Goal: Check status: Check status

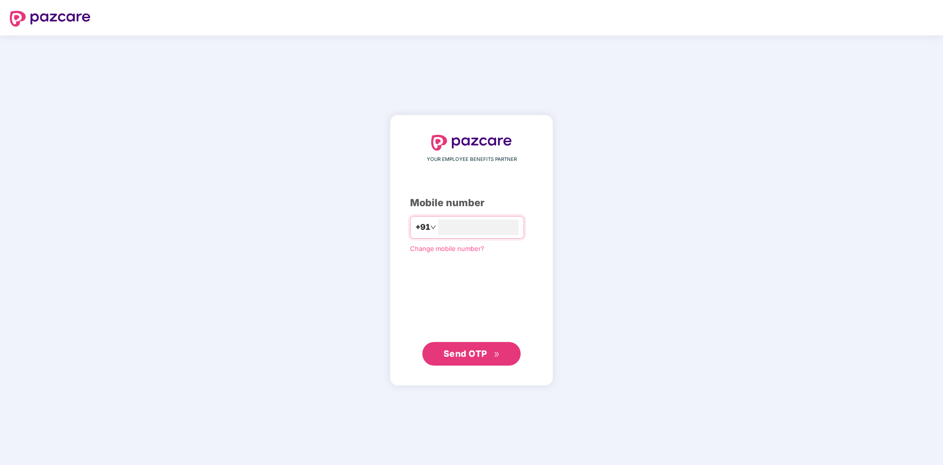
type input "**********"
click at [469, 362] on button "Send OTP" at bounding box center [472, 354] width 98 height 24
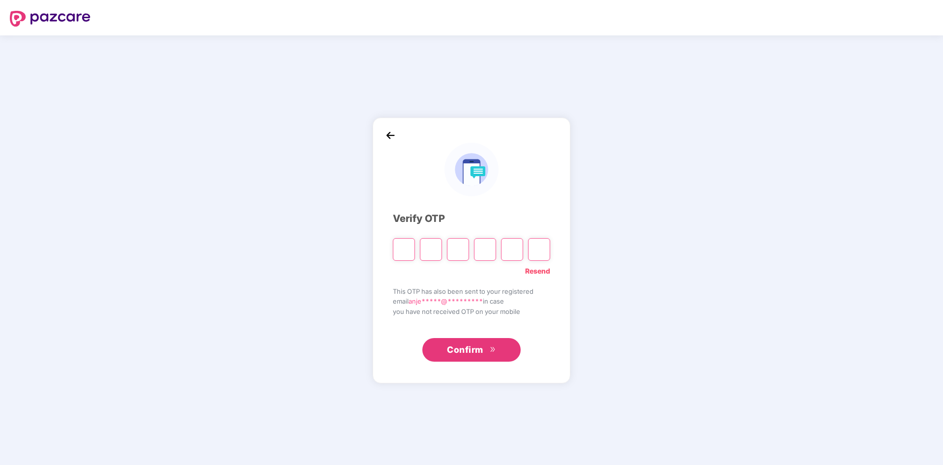
type input "*"
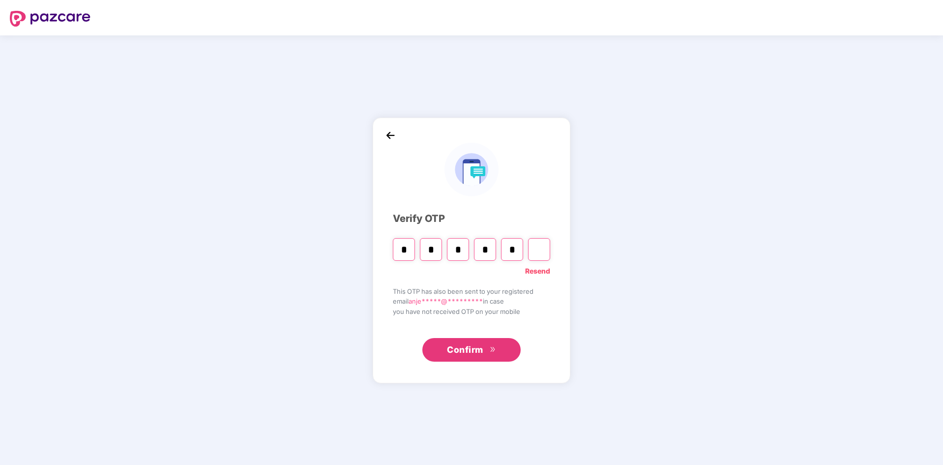
type input "*"
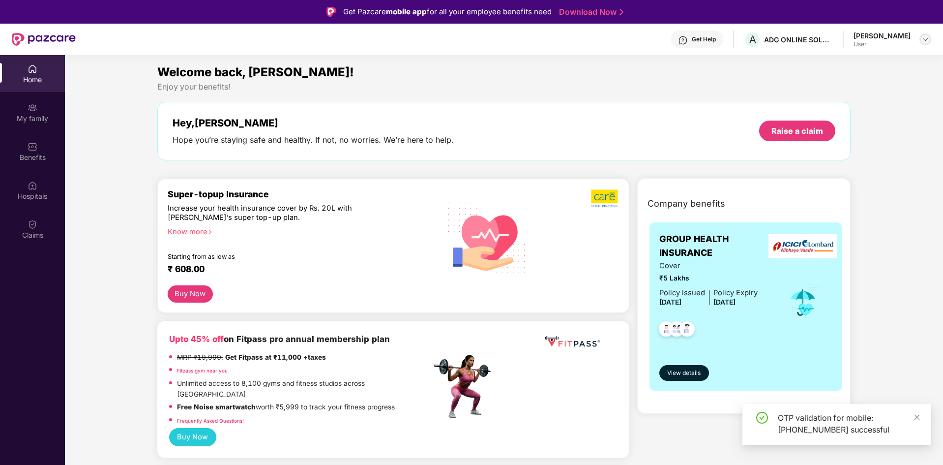
click at [926, 38] on img at bounding box center [926, 39] width 8 height 8
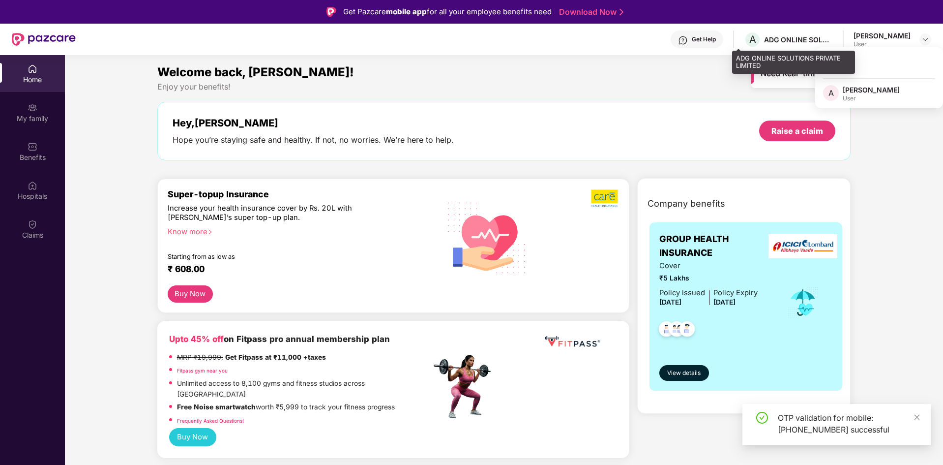
click at [768, 40] on div "ADG ONLINE SOLUTIONS PRIVATE LIMITED" at bounding box center [798, 39] width 69 height 9
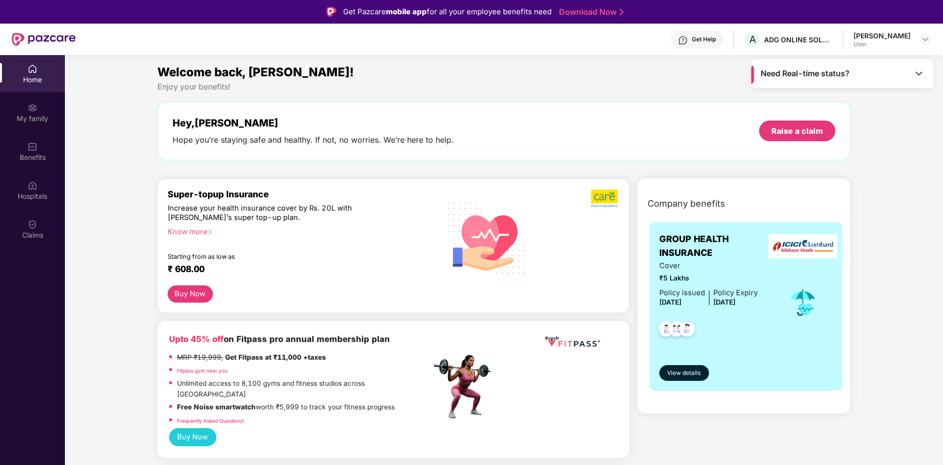
click at [851, 73] on div "Need Real-time status?" at bounding box center [843, 73] width 182 height 29
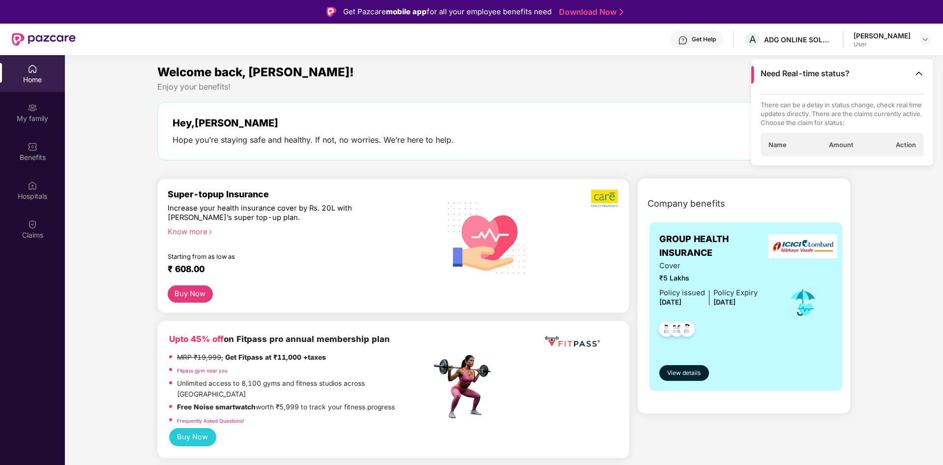
click at [851, 73] on div "Need Real-time status?" at bounding box center [843, 73] width 182 height 29
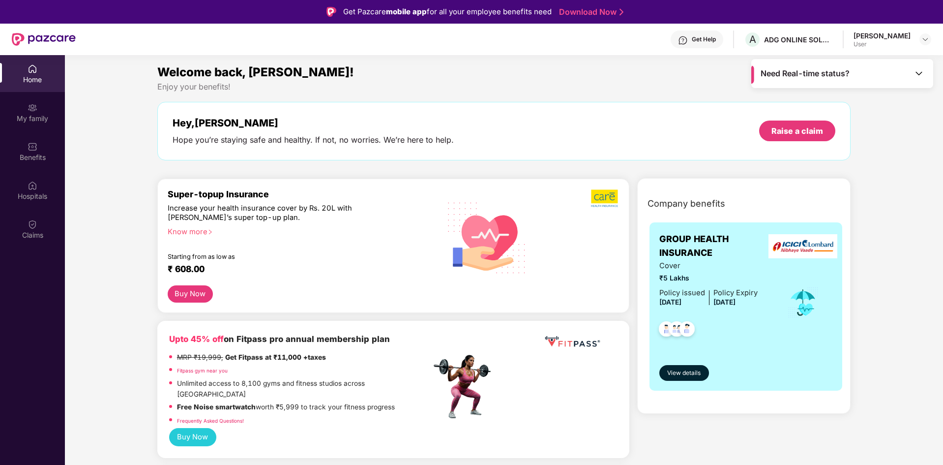
click at [889, 29] on div "Get Help A ADG ONLINE SOLUTIONS PRIVATE LIMITED [PERSON_NAME] User" at bounding box center [504, 39] width 856 height 31
click at [923, 40] on img at bounding box center [926, 39] width 8 height 8
click at [855, 91] on div "[PERSON_NAME]" at bounding box center [871, 89] width 57 height 9
click at [785, 38] on div "ADG ONLINE SOLUTIONS PRIVATE LIMITED" at bounding box center [798, 39] width 69 height 9
click at [36, 133] on div "Benefits" at bounding box center [32, 151] width 65 height 37
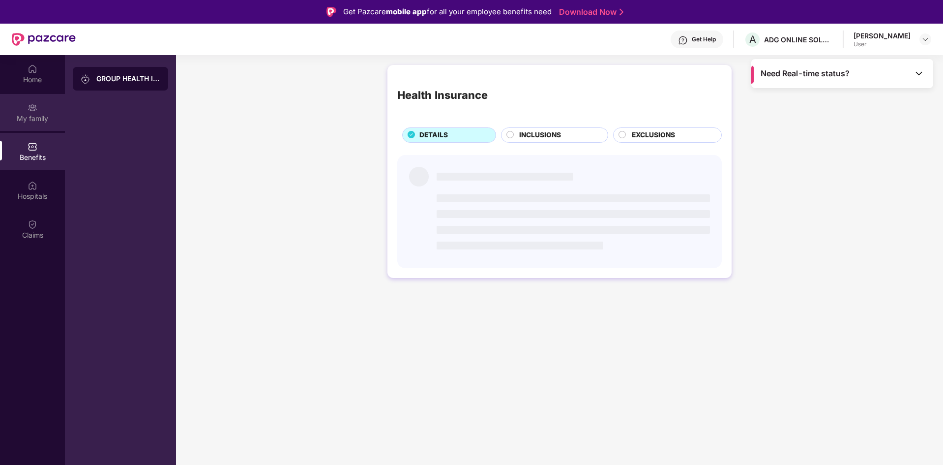
click at [33, 118] on div "My family" at bounding box center [32, 119] width 65 height 10
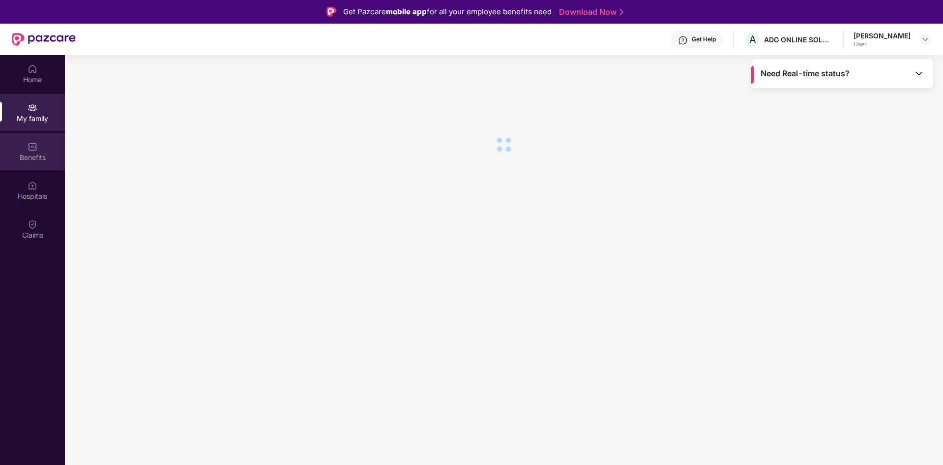
click at [29, 143] on img at bounding box center [33, 147] width 10 height 10
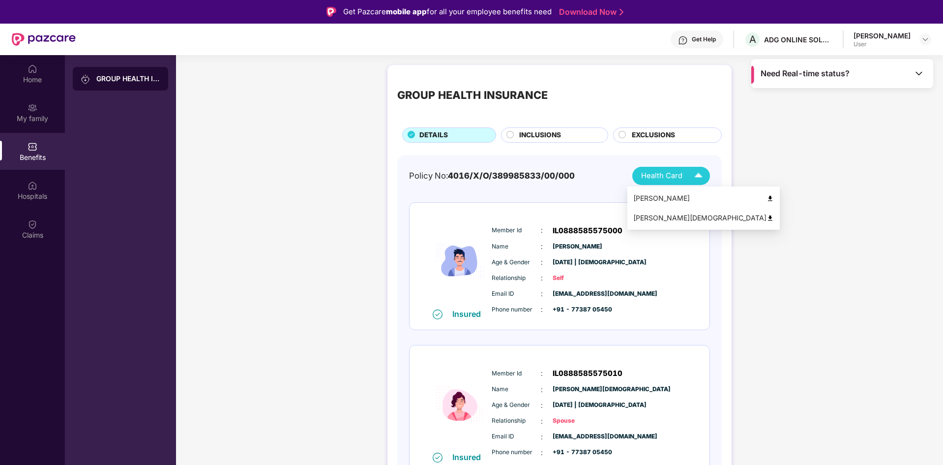
click at [664, 171] on span "Health Card" at bounding box center [661, 175] width 41 height 11
click at [692, 37] on div "Get Help" at bounding box center [704, 39] width 24 height 8
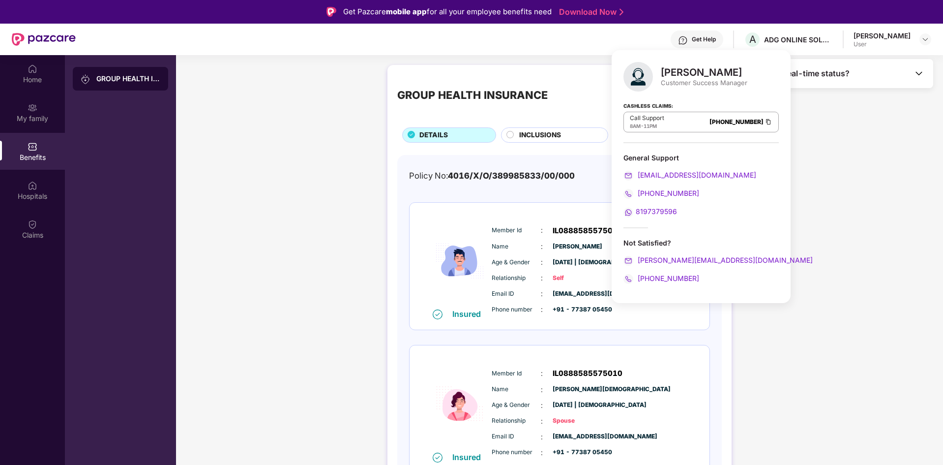
click at [868, 41] on div "User" at bounding box center [882, 44] width 57 height 8
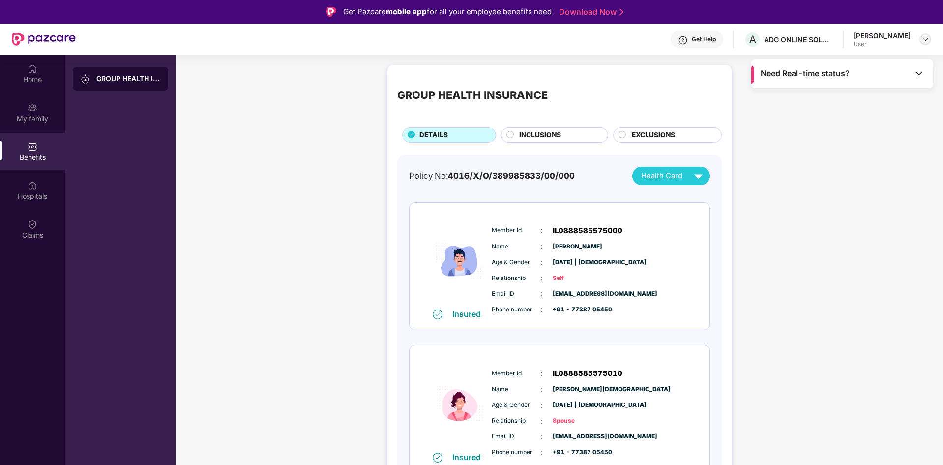
click at [930, 40] on div at bounding box center [926, 39] width 12 height 12
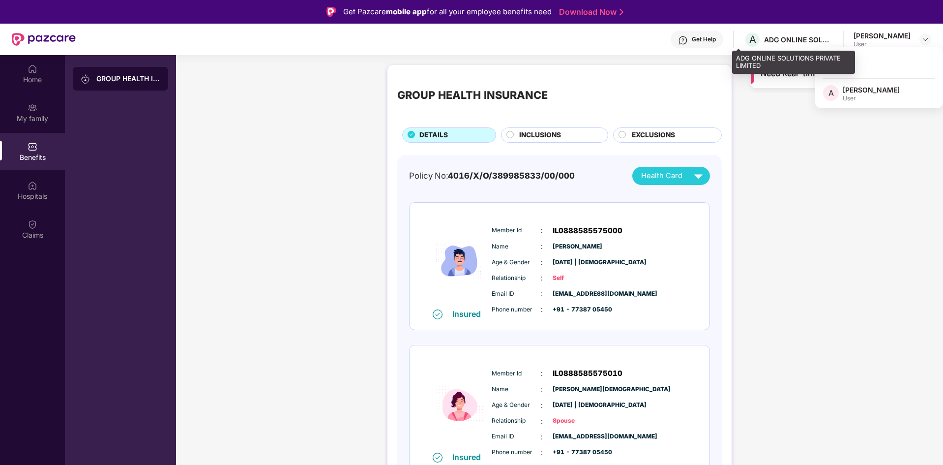
click at [767, 36] on div "ADG ONLINE SOLUTIONS PRIVATE LIMITED" at bounding box center [798, 39] width 69 height 9
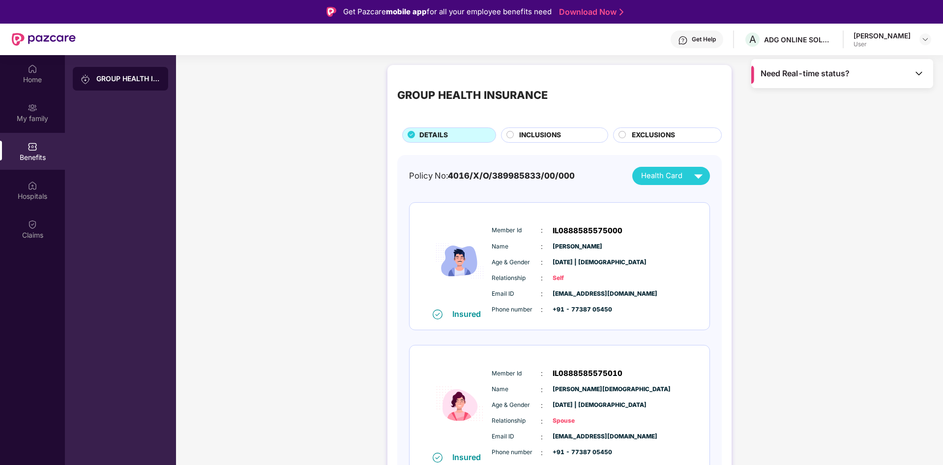
click at [671, 35] on div "Get Help" at bounding box center [697, 39] width 53 height 18
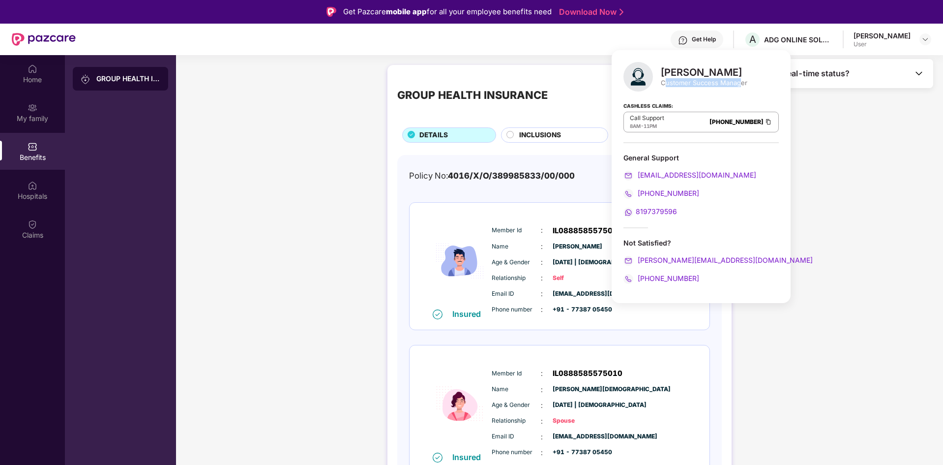
drag, startPoint x: 664, startPoint y: 82, endPoint x: 741, endPoint y: 88, distance: 77.9
click at [741, 88] on div "[PERSON_NAME] Customer Success Manager" at bounding box center [701, 77] width 155 height 30
drag, startPoint x: 729, startPoint y: 261, endPoint x: 625, endPoint y: 241, distance: 106.7
click at [625, 241] on div "Not Satisfied? [PERSON_NAME][EMAIL_ADDRESS][DOMAIN_NAME] [PHONE_NUMBER]" at bounding box center [701, 261] width 155 height 46
click at [630, 242] on div "Not Satisfied?" at bounding box center [701, 242] width 155 height 9
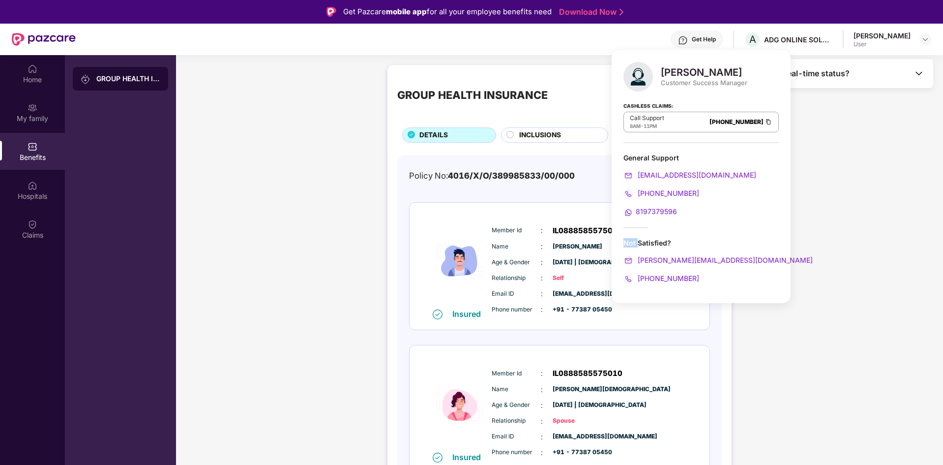
click at [630, 242] on div "Not Satisfied?" at bounding box center [701, 242] width 155 height 9
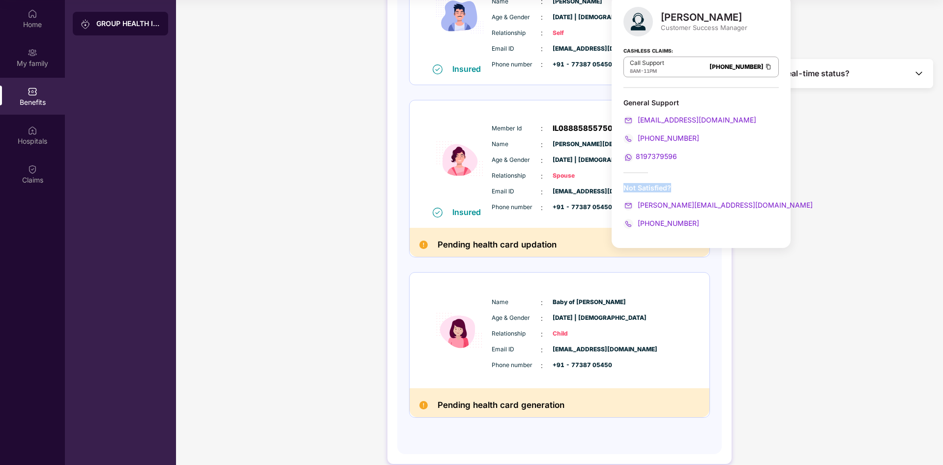
scroll to position [197, 0]
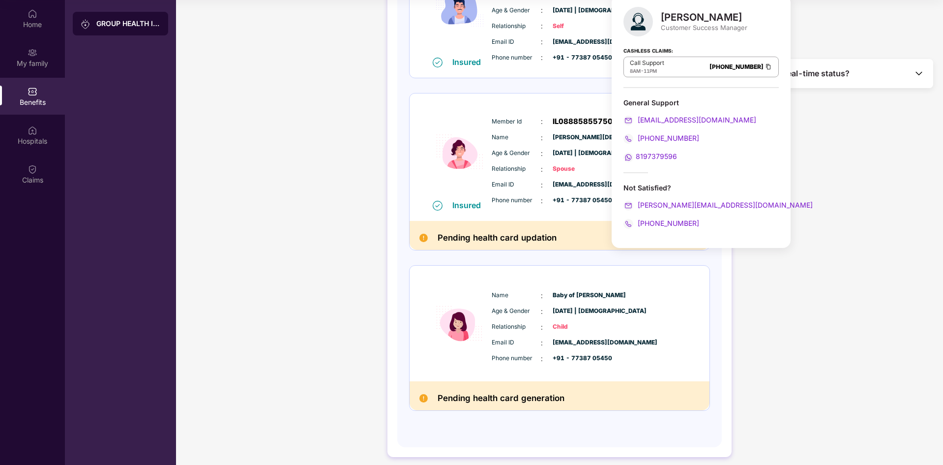
click at [674, 382] on div "Pending health card generation" at bounding box center [560, 395] width 300 height 29
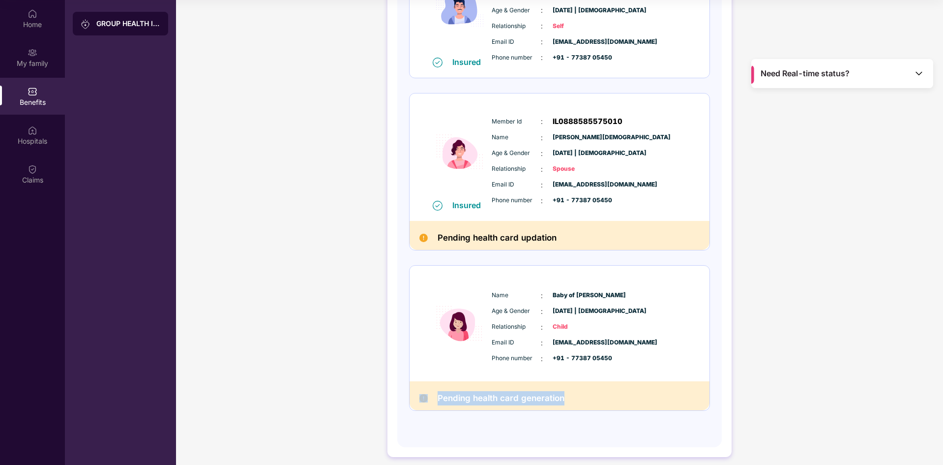
drag, startPoint x: 602, startPoint y: 396, endPoint x: 374, endPoint y: 410, distance: 227.7
click at [374, 410] on div "GROUP HEALTH INSURANCE DETAILS INCLUSIONS EXCLUSIONS Policy No: 4016/X/O/389985…" at bounding box center [559, 140] width 767 height 664
click at [519, 403] on h2 "Pending health card generation" at bounding box center [501, 398] width 127 height 14
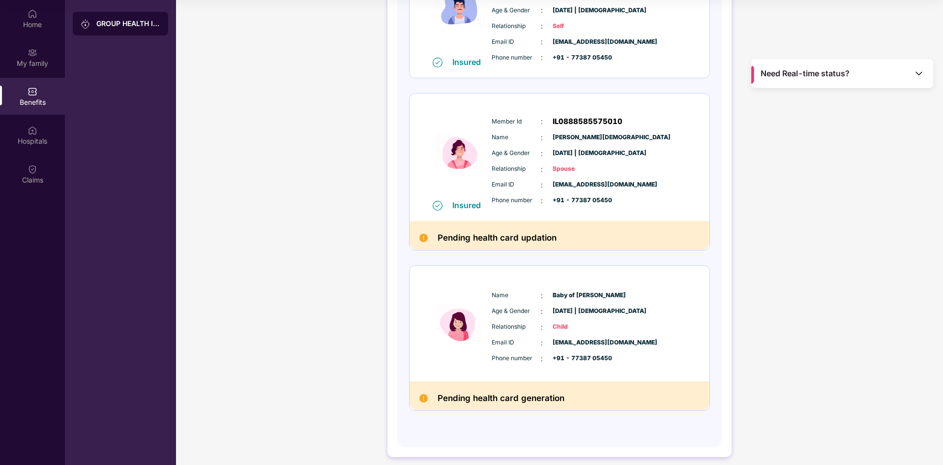
click at [572, 343] on span "[EMAIL_ADDRESS][DOMAIN_NAME]" at bounding box center [577, 342] width 49 height 9
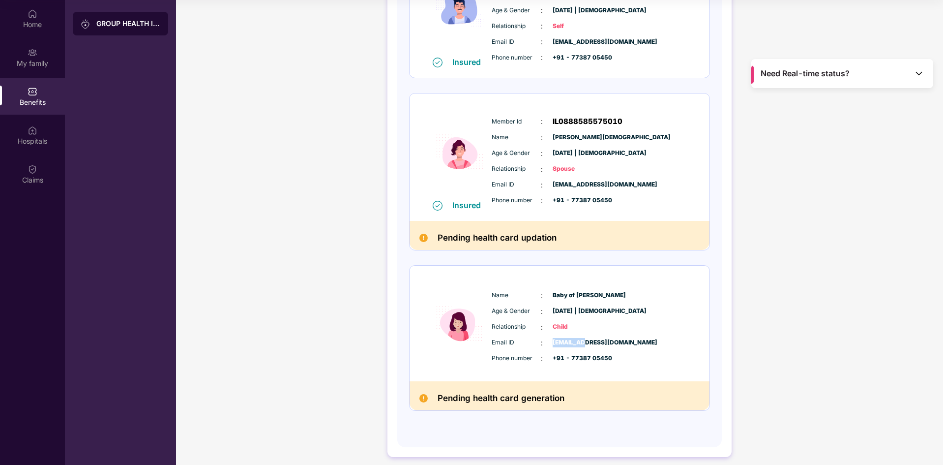
click at [572, 343] on span "[EMAIL_ADDRESS][DOMAIN_NAME]" at bounding box center [577, 342] width 49 height 9
click at [555, 324] on span "Child" at bounding box center [577, 326] width 49 height 9
click at [562, 310] on span "[DATE] | [DEMOGRAPHIC_DATA]" at bounding box center [577, 310] width 49 height 9
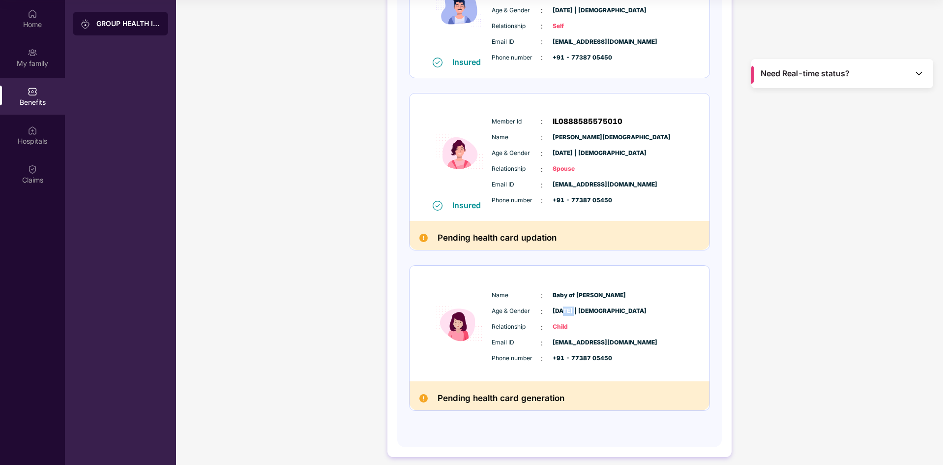
click at [562, 310] on span "[DATE] | [DEMOGRAPHIC_DATA]" at bounding box center [577, 310] width 49 height 9
drag, startPoint x: 551, startPoint y: 310, endPoint x: 591, endPoint y: 311, distance: 39.4
click at [591, 311] on div "Age & Gender : [DATE] | [DEMOGRAPHIC_DATA]" at bounding box center [589, 311] width 195 height 11
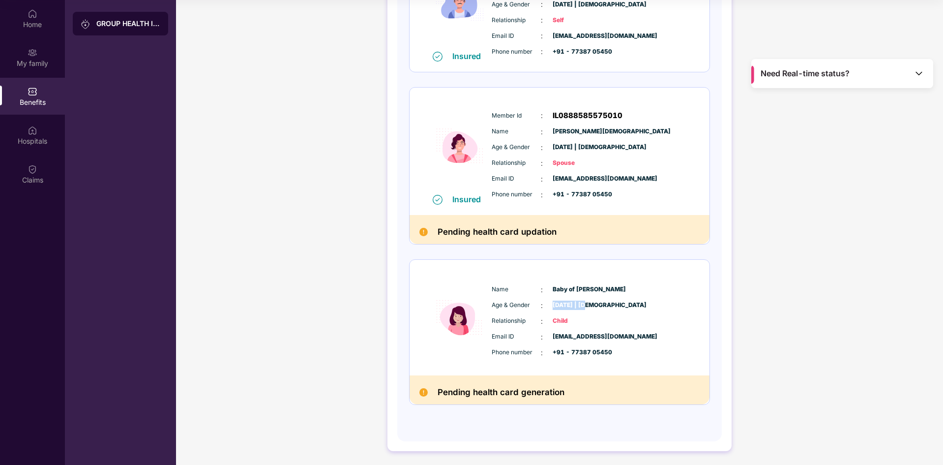
scroll to position [204, 0]
drag, startPoint x: 553, startPoint y: 285, endPoint x: 618, endPoint y: 291, distance: 64.7
click at [602, 291] on span "Baby of [PERSON_NAME]" at bounding box center [577, 288] width 49 height 9
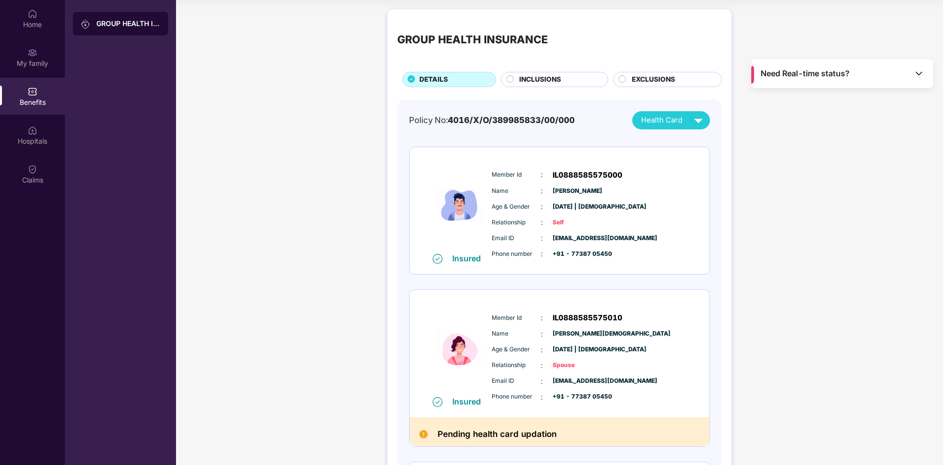
scroll to position [0, 0]
click at [665, 124] on span "Health Card" at bounding box center [661, 120] width 41 height 11
click at [826, 164] on div "GROUP HEALTH INSURANCE DETAILS INCLUSIONS EXCLUSIONS Policy No: 4016/X/O/389985…" at bounding box center [559, 337] width 767 height 664
click at [915, 70] on img at bounding box center [919, 73] width 10 height 10
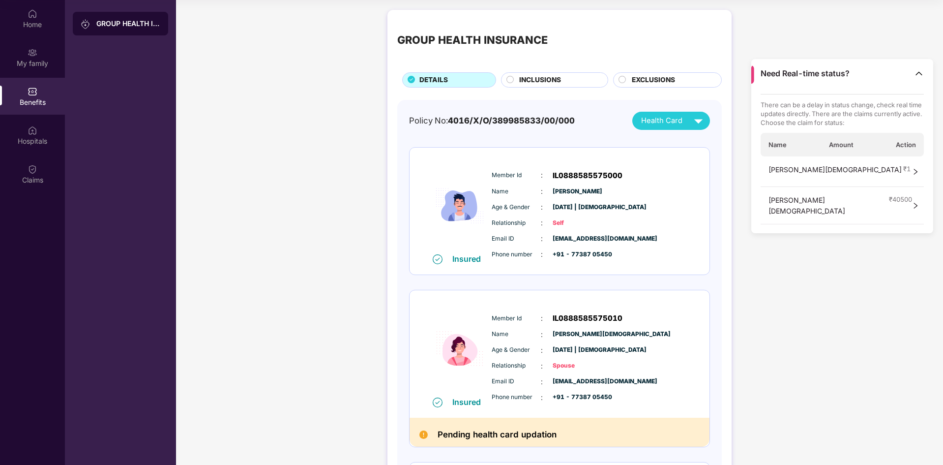
click at [915, 70] on img at bounding box center [919, 73] width 10 height 10
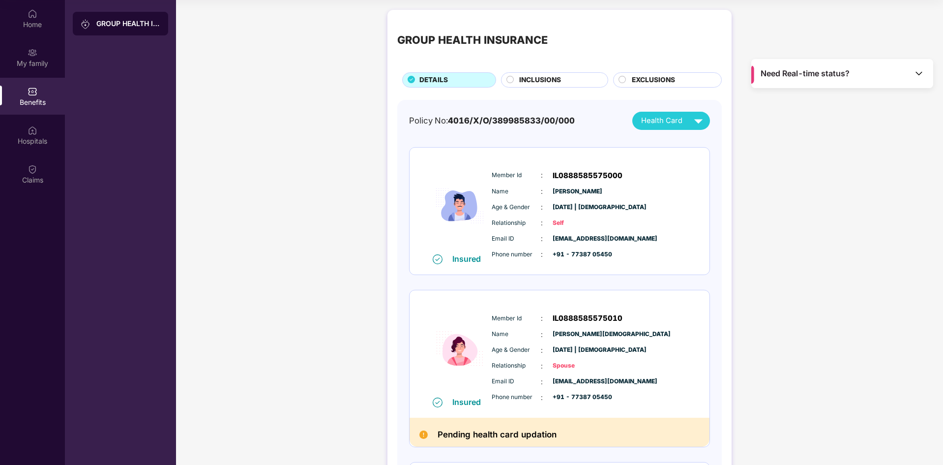
click at [915, 70] on img at bounding box center [919, 73] width 10 height 10
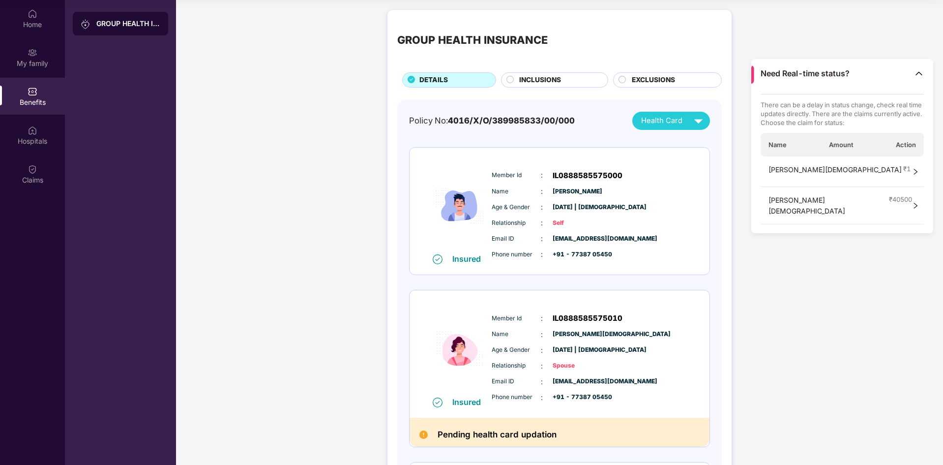
click at [852, 18] on div "GROUP HEALTH INSURANCE DETAILS INCLUSIONS EXCLUSIONS Policy No: 4016/X/O/389985…" at bounding box center [559, 337] width 767 height 664
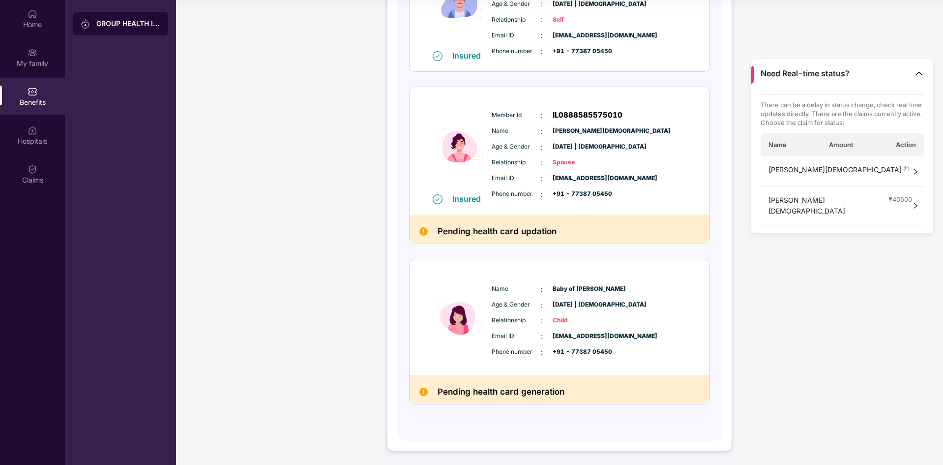
scroll to position [204, 0]
drag, startPoint x: 612, startPoint y: 351, endPoint x: 571, endPoint y: 350, distance: 41.3
click at [571, 350] on div "Phone number : +91 - 77387 05450" at bounding box center [589, 351] width 195 height 11
click at [565, 334] on span "[EMAIL_ADDRESS][DOMAIN_NAME]" at bounding box center [577, 335] width 49 height 9
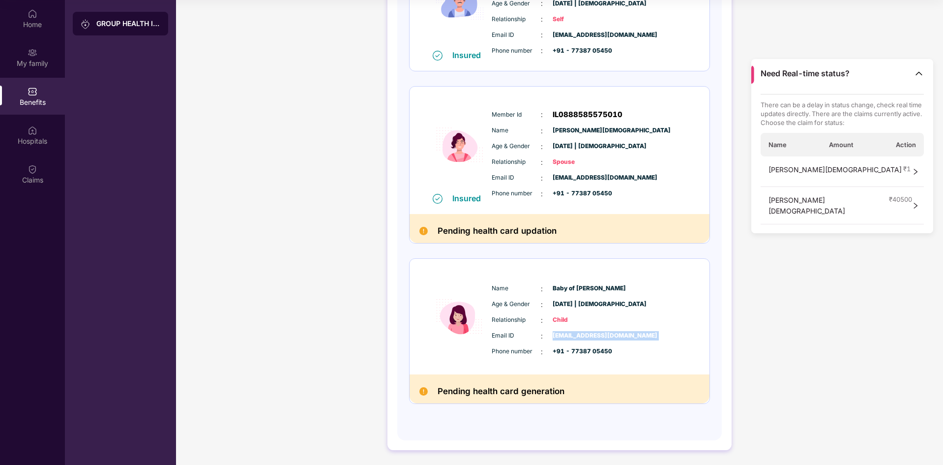
click at [565, 334] on span "[EMAIL_ADDRESS][DOMAIN_NAME]" at bounding box center [577, 335] width 49 height 9
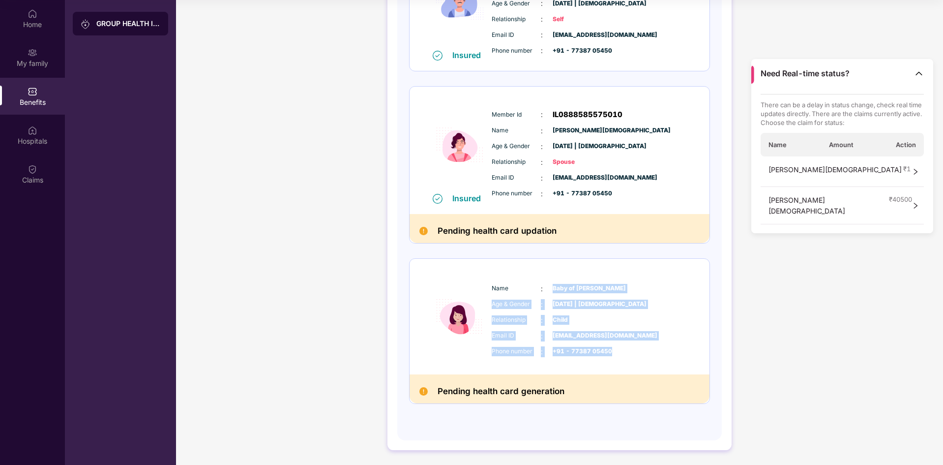
drag, startPoint x: 553, startPoint y: 286, endPoint x: 622, endPoint y: 348, distance: 93.0
click at [622, 348] on div "Name : Baby of [PERSON_NAME] Age & Gender : [DATE] | [DEMOGRAPHIC_DATA] Relatio…" at bounding box center [589, 320] width 200 height 84
click at [623, 353] on div "Phone number : +91 - 77387 05450" at bounding box center [589, 351] width 195 height 11
drag, startPoint x: 623, startPoint y: 353, endPoint x: 490, endPoint y: 289, distance: 147.0
click at [490, 289] on div "Name : Baby of [PERSON_NAME] Age & Gender : [DATE] | [DEMOGRAPHIC_DATA] Relatio…" at bounding box center [589, 320] width 200 height 84
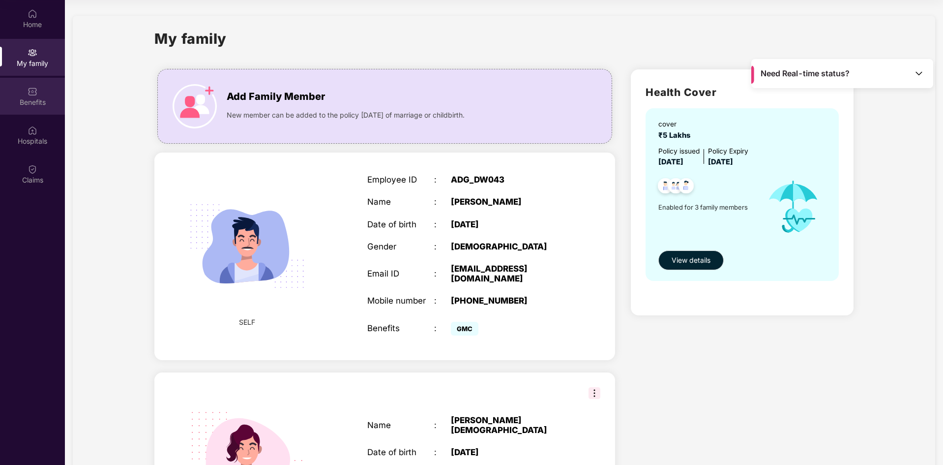
click at [35, 99] on div "Benefits" at bounding box center [32, 102] width 65 height 10
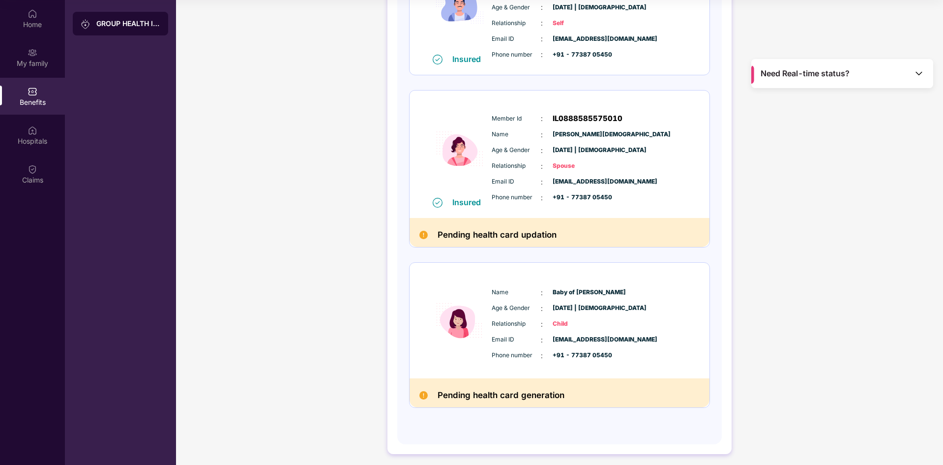
scroll to position [204, 0]
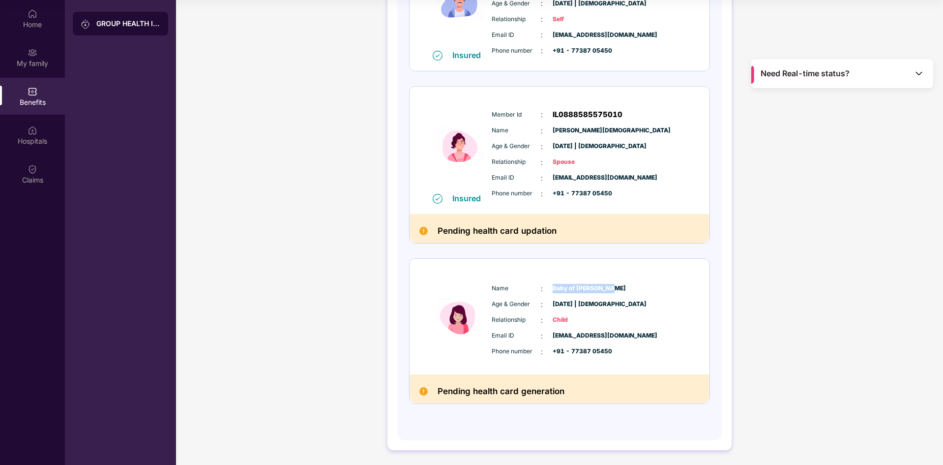
drag, startPoint x: 553, startPoint y: 286, endPoint x: 608, endPoint y: 284, distance: 55.6
click at [602, 284] on span "Baby of [PERSON_NAME]" at bounding box center [577, 288] width 49 height 9
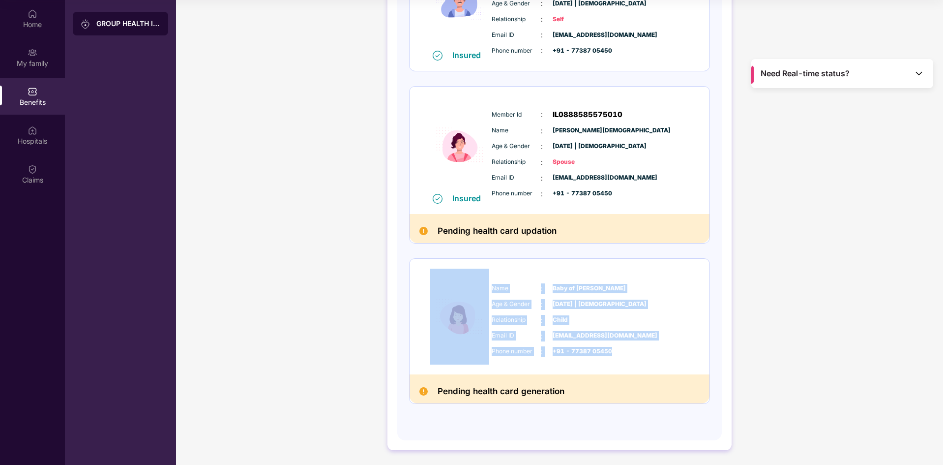
drag, startPoint x: 397, startPoint y: 262, endPoint x: 673, endPoint y: 349, distance: 289.3
click at [674, 348] on div "Policy No: 4016/X/O/389985833/00/000 Health Card Insured Member Id : IL08885855…" at bounding box center [559, 168] width 325 height 544
click at [652, 351] on div "Phone number : +91 - 77387 05450" at bounding box center [589, 351] width 195 height 11
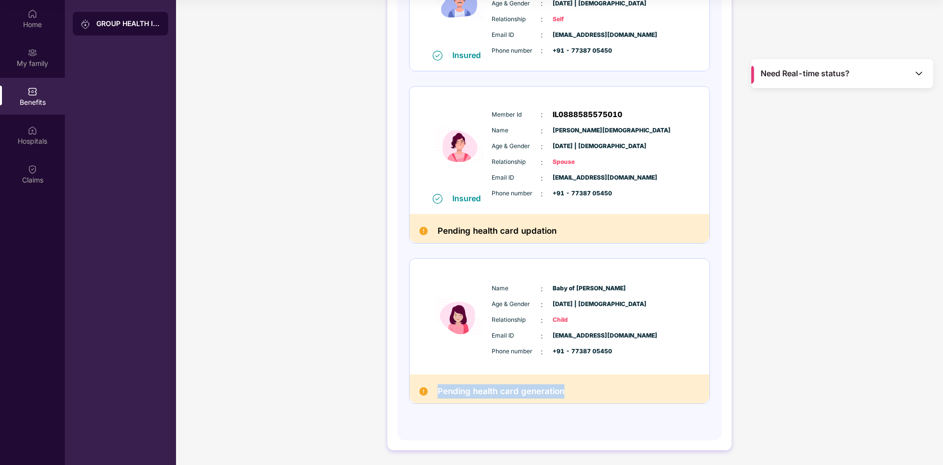
drag, startPoint x: 432, startPoint y: 389, endPoint x: 568, endPoint y: 389, distance: 135.8
click at [568, 389] on div "Pending health card generation" at bounding box center [560, 388] width 300 height 29
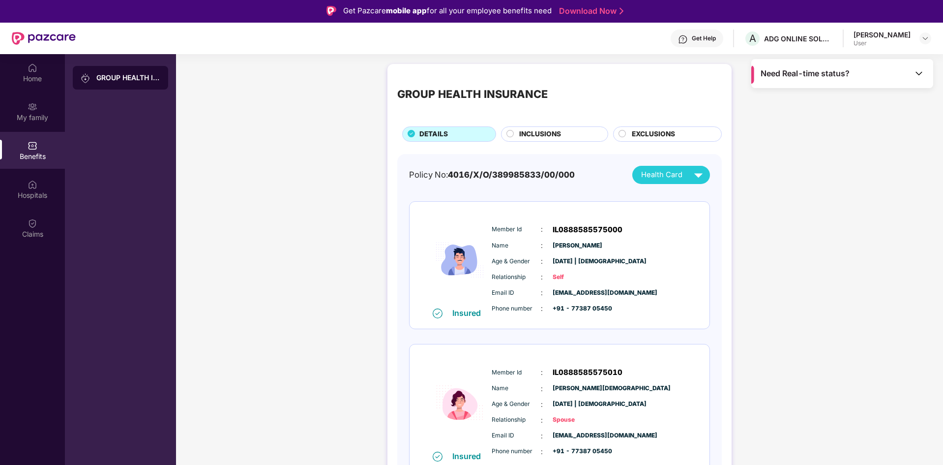
scroll to position [0, 0]
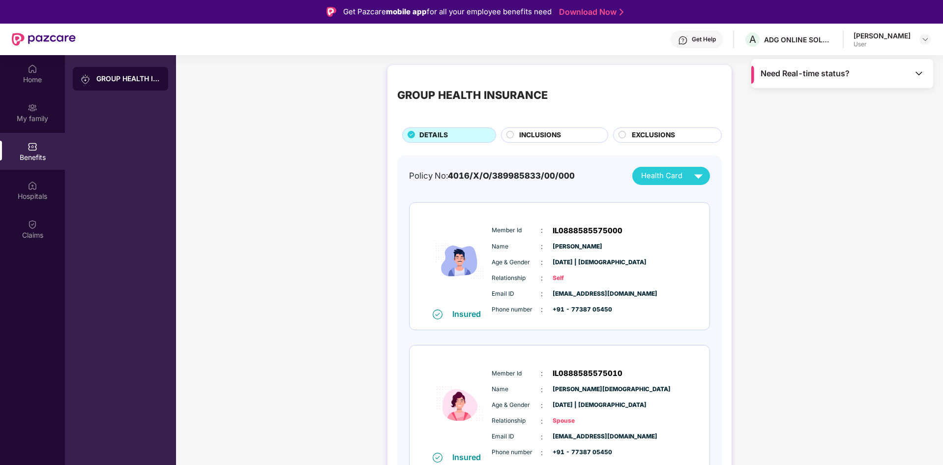
click at [669, 178] on span "Health Card" at bounding box center [661, 175] width 41 height 11
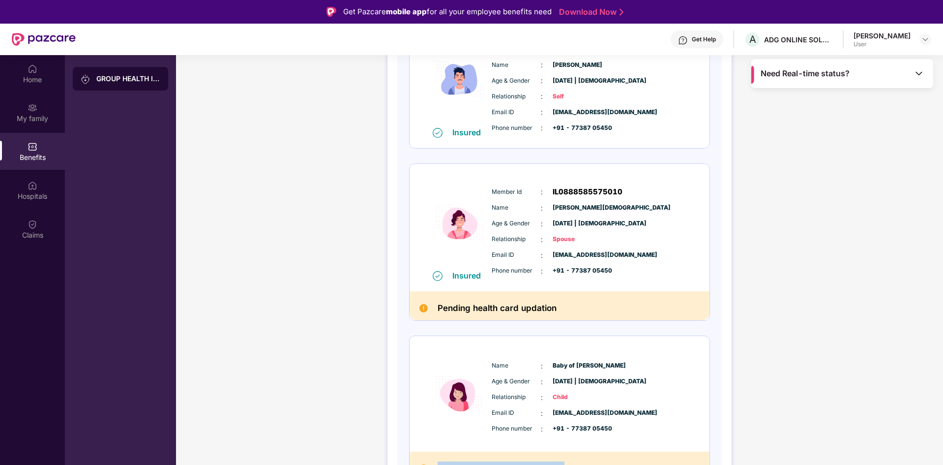
scroll to position [204, 0]
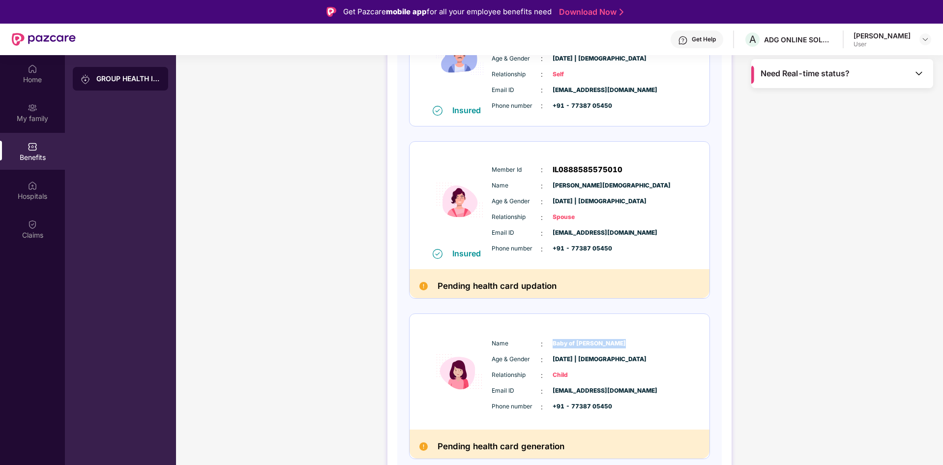
drag, startPoint x: 552, startPoint y: 343, endPoint x: 631, endPoint y: 339, distance: 78.8
click at [631, 339] on div "Name : Baby of Antima Mishra" at bounding box center [589, 343] width 195 height 11
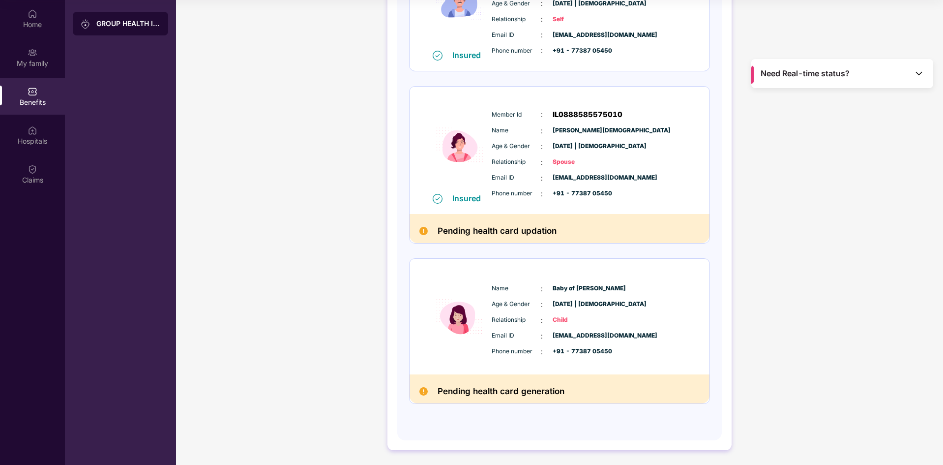
click at [414, 275] on div "Name : Baby of [PERSON_NAME] Age & Gender : [DATE] | [DEMOGRAPHIC_DATA] Relatio…" at bounding box center [560, 317] width 300 height 116
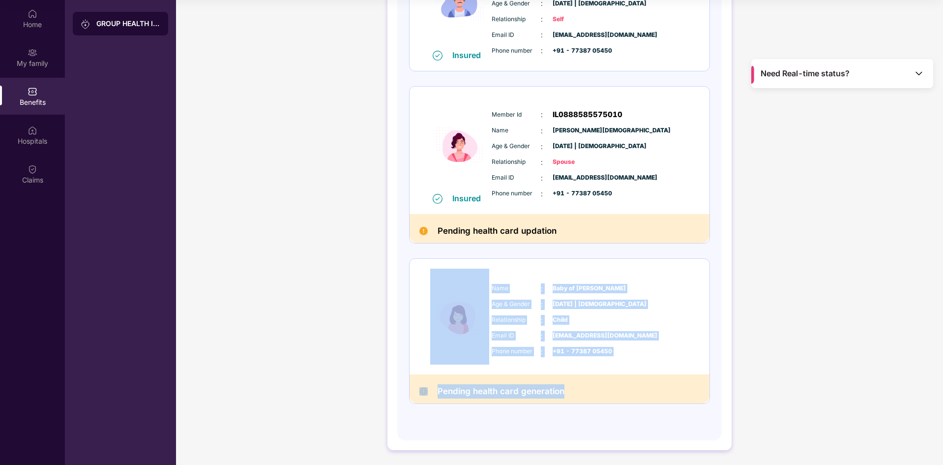
drag, startPoint x: 374, startPoint y: 257, endPoint x: 662, endPoint y: 377, distance: 311.5
click at [662, 377] on div "GROUP HEALTH INSURANCE DETAILS INCLUSIONS EXCLUSIONS Policy No: 4016/X/O/389985…" at bounding box center [559, 133] width 767 height 664
click at [662, 377] on div "Pending health card generation" at bounding box center [560, 388] width 300 height 29
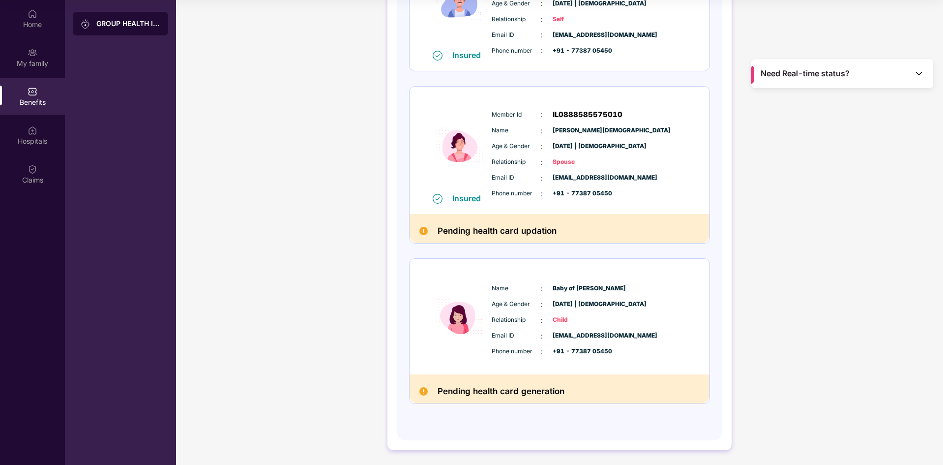
click at [597, 290] on span "Baby of [PERSON_NAME]" at bounding box center [577, 288] width 49 height 9
click at [562, 292] on span "Baby of [PERSON_NAME]" at bounding box center [577, 288] width 49 height 9
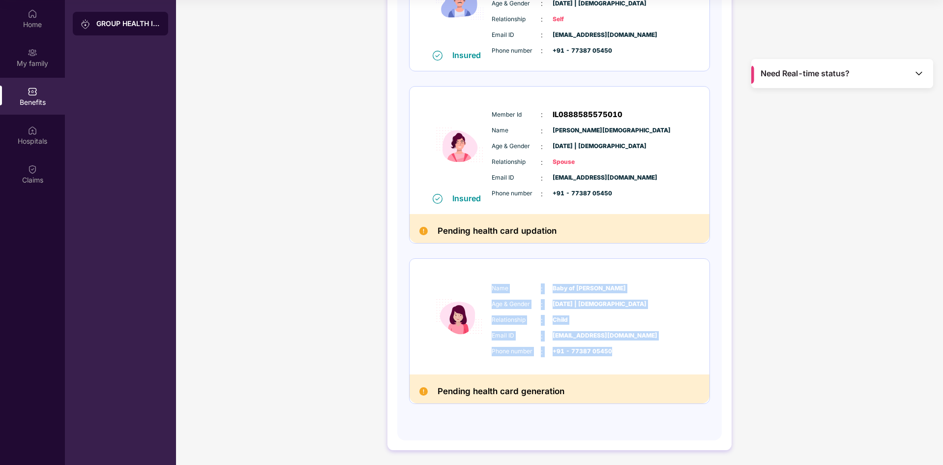
drag, startPoint x: 492, startPoint y: 285, endPoint x: 615, endPoint y: 372, distance: 150.4
click at [615, 372] on div "Name : Baby of [PERSON_NAME] Age & Gender : [DATE] | [DEMOGRAPHIC_DATA] Relatio…" at bounding box center [560, 317] width 300 height 116
click at [581, 317] on span "Child" at bounding box center [577, 319] width 49 height 9
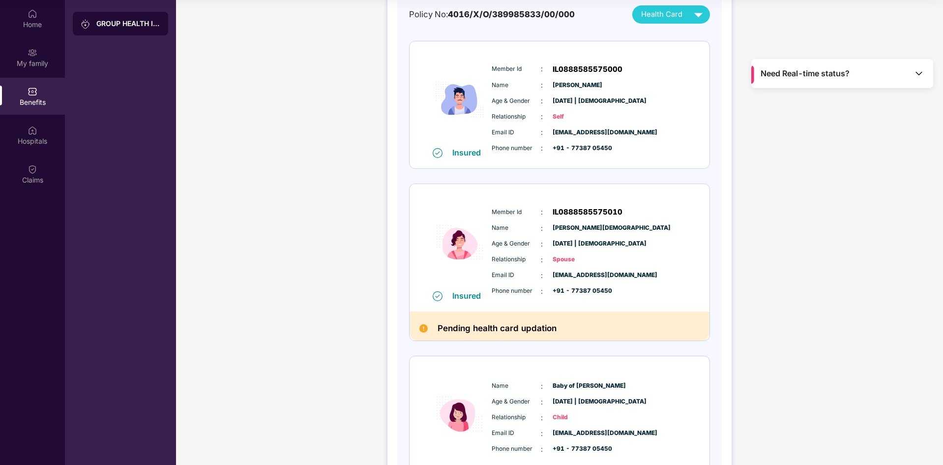
scroll to position [105, 0]
drag, startPoint x: 551, startPoint y: 226, endPoint x: 584, endPoint y: 230, distance: 33.2
click at [584, 229] on div "Name : Antima Devi" at bounding box center [589, 229] width 195 height 11
click at [664, 17] on span "Health Card" at bounding box center [661, 15] width 41 height 11
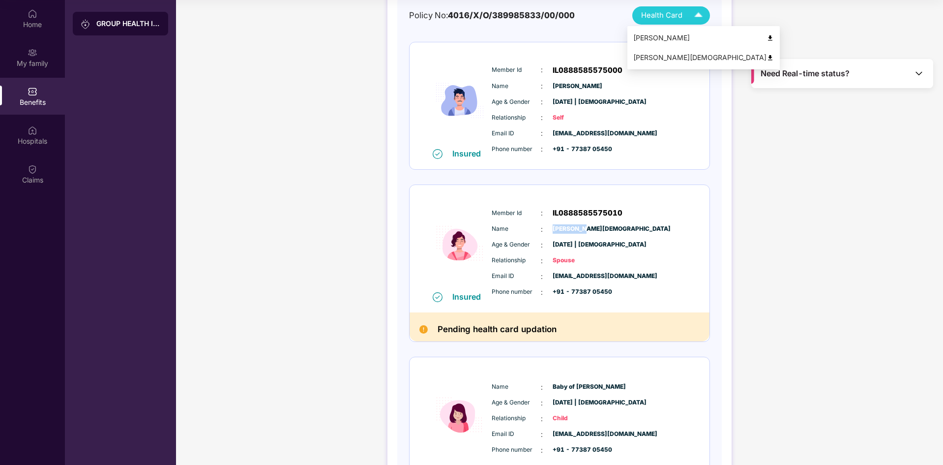
click at [767, 57] on img at bounding box center [770, 57] width 7 height 7
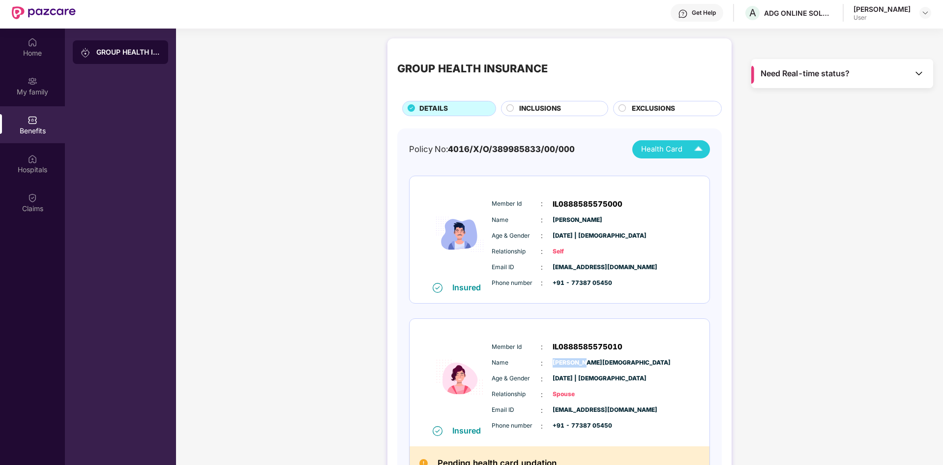
scroll to position [0, 0]
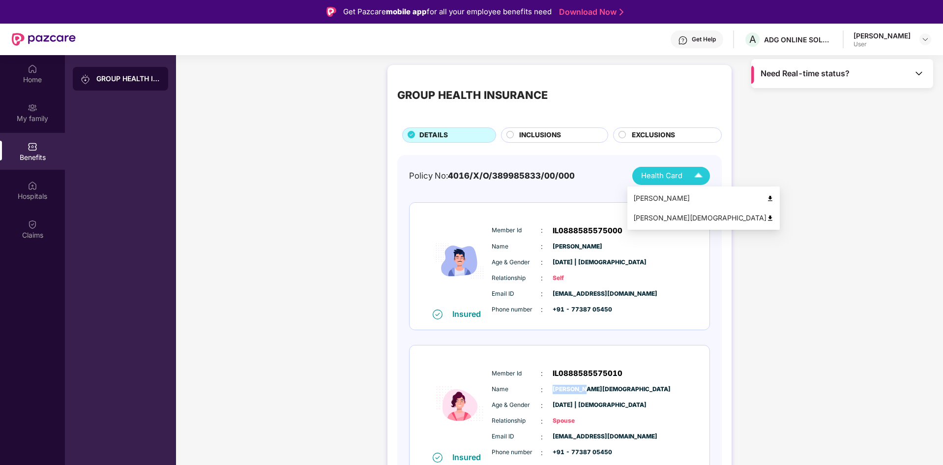
click at [667, 182] on div "Health Card" at bounding box center [674, 175] width 66 height 17
click at [702, 199] on div "Policy No: 4016/X/O/389985833/00/000 Health Card Insured Member Id : IL08885855…" at bounding box center [559, 422] width 301 height 511
click at [692, 181] on img at bounding box center [698, 175] width 17 height 17
click at [767, 196] on img at bounding box center [770, 198] width 7 height 7
click at [593, 229] on span "IL0888585575000" at bounding box center [588, 231] width 70 height 12
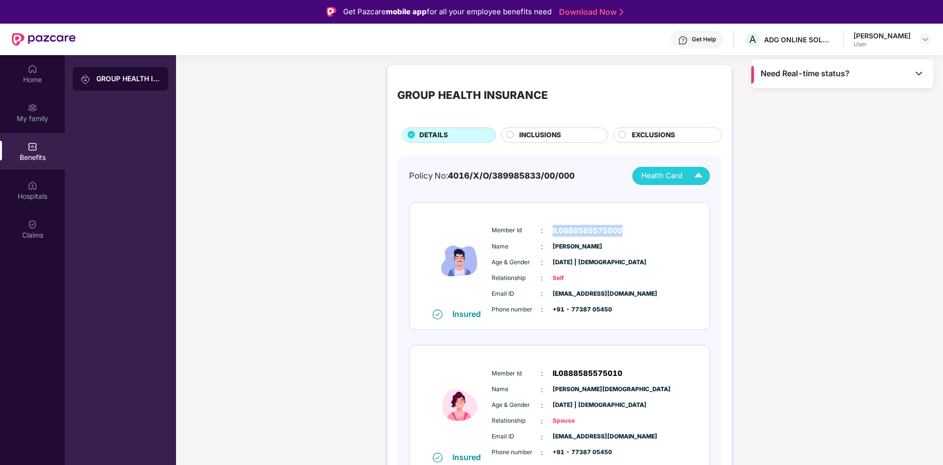
click at [593, 229] on span "IL0888585575000" at bounding box center [588, 231] width 70 height 12
copy span "IL0888585575000"
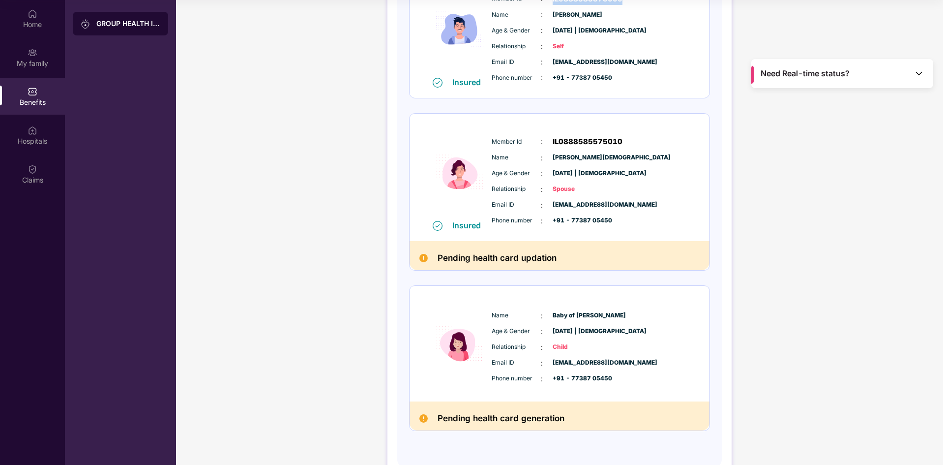
scroll to position [154, 0]
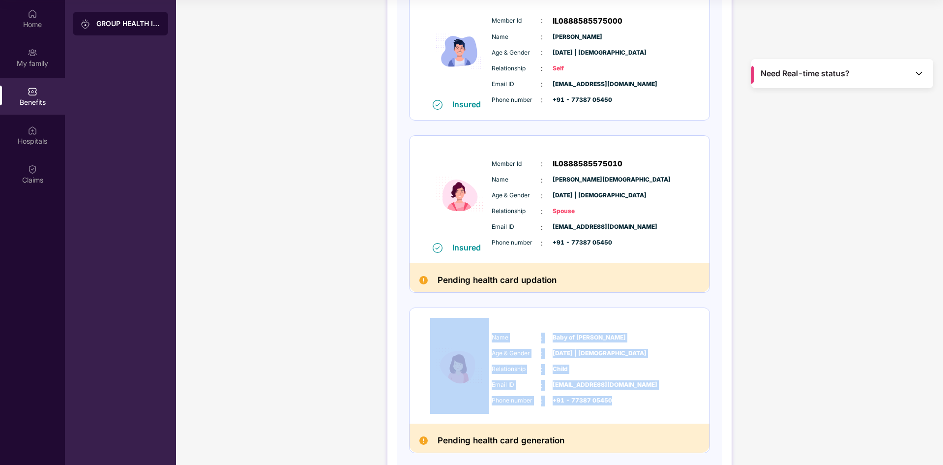
drag, startPoint x: 377, startPoint y: 302, endPoint x: 737, endPoint y: 409, distance: 376.1
click at [743, 409] on div "GROUP HEALTH INSURANCE DETAILS INCLUSIONS EXCLUSIONS Policy No: 4016/X/O/389985…" at bounding box center [559, 182] width 767 height 664
click at [677, 398] on div "Phone number : +91 - 77387 05450" at bounding box center [589, 400] width 195 height 11
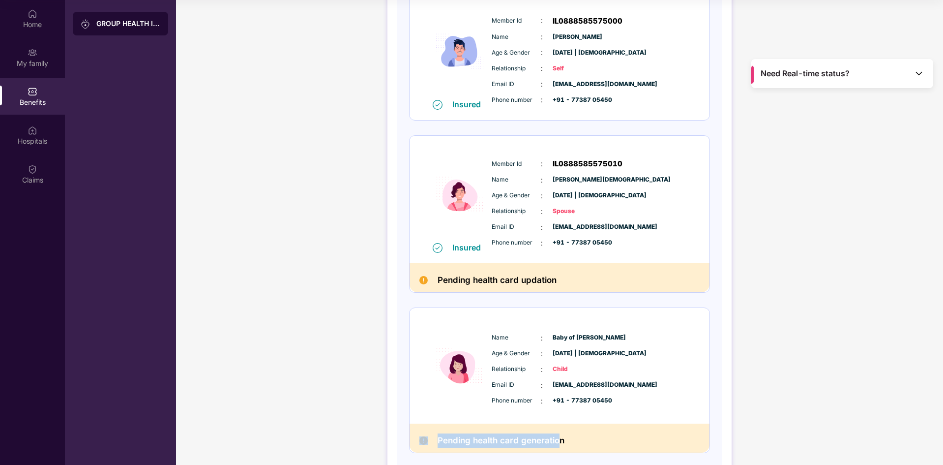
drag, startPoint x: 431, startPoint y: 436, endPoint x: 558, endPoint y: 435, distance: 127.4
click at [558, 435] on div "Pending health card generation" at bounding box center [560, 437] width 300 height 29
click at [558, 435] on h2 "Pending health card generation" at bounding box center [501, 440] width 127 height 14
